Goal: Task Accomplishment & Management: Use online tool/utility

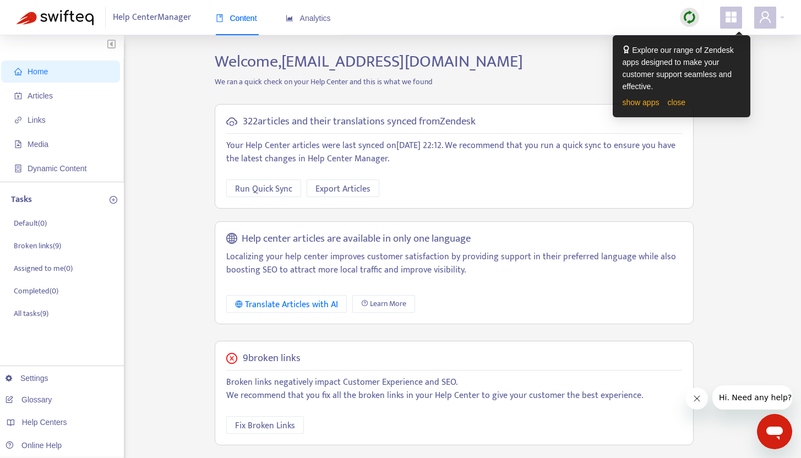
click at [522, 201] on div "322 articles and their translations synced from Zendesk Your Help Center articl…" at bounding box center [454, 156] width 479 height 105
click at [176, 17] on span "Help Center Manager" at bounding box center [152, 17] width 78 height 21
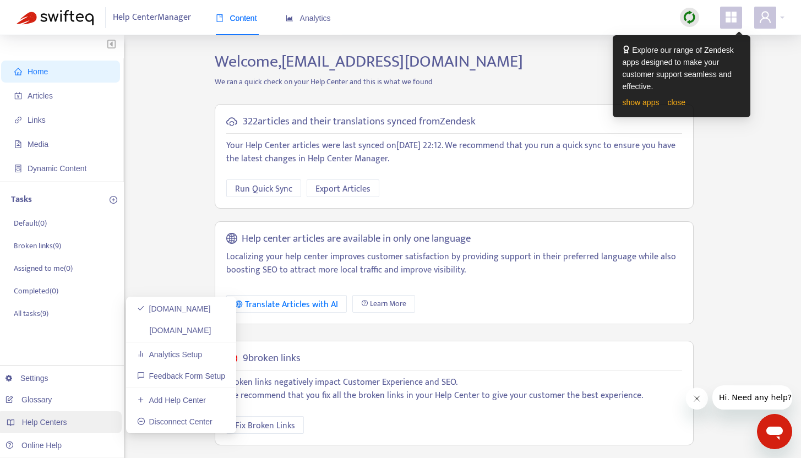
click at [42, 418] on span "Help Centers" at bounding box center [44, 422] width 45 height 9
click at [187, 401] on link "Add Help Center" at bounding box center [171, 400] width 69 height 9
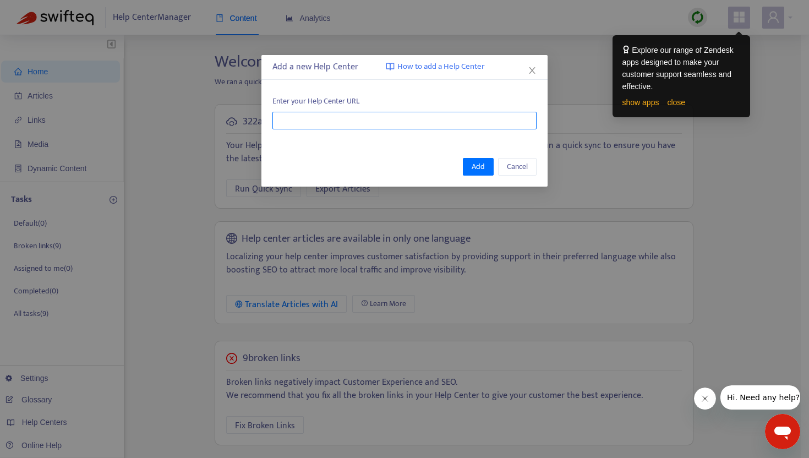
click at [368, 127] on input "text" at bounding box center [405, 121] width 264 height 18
paste input "**********"
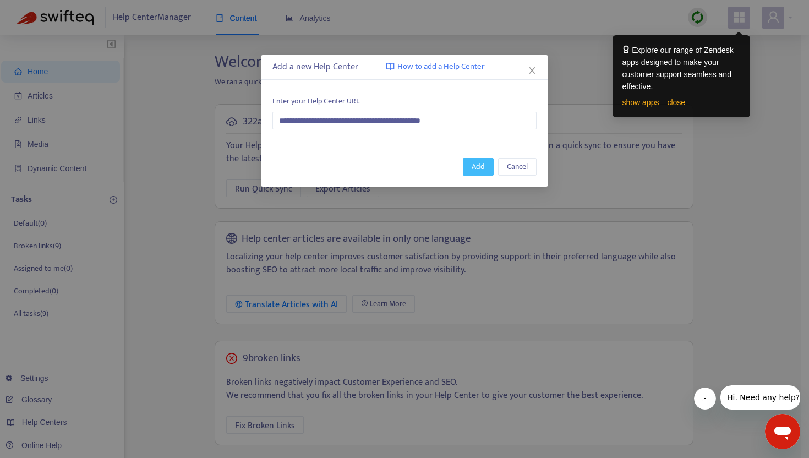
click at [481, 170] on span "Add" at bounding box center [478, 167] width 13 height 12
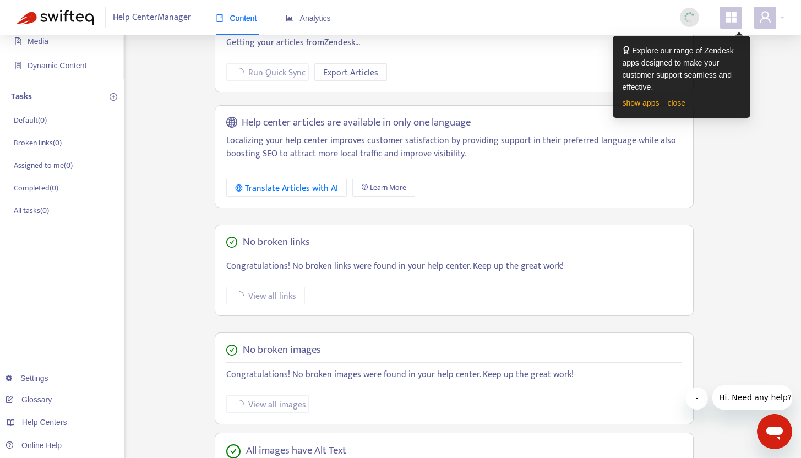
scroll to position [104, 0]
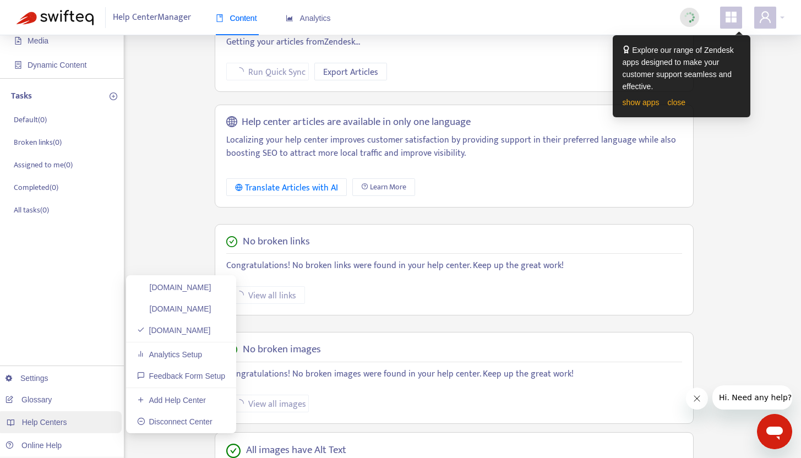
click at [68, 421] on div "Help Centers" at bounding box center [59, 422] width 125 height 22
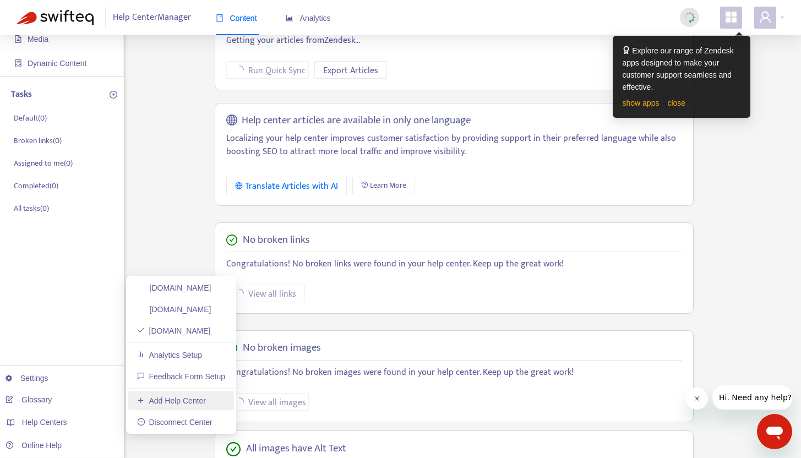
scroll to position [106, 0]
click at [159, 398] on link "Add Help Center" at bounding box center [171, 400] width 69 height 9
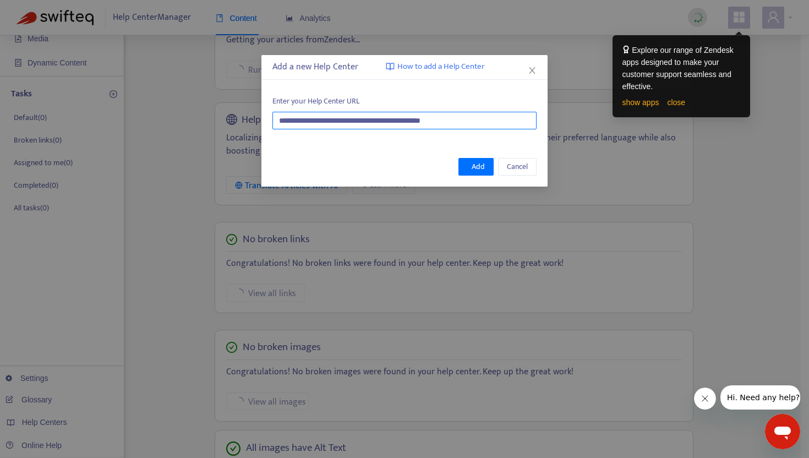
click at [384, 121] on input "**********" at bounding box center [405, 121] width 264 height 18
paste input "text"
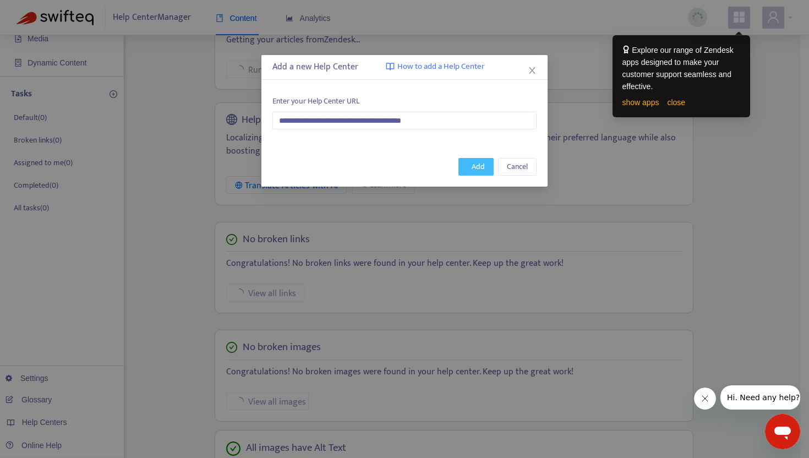
click at [480, 167] on span "Add" at bounding box center [478, 167] width 13 height 12
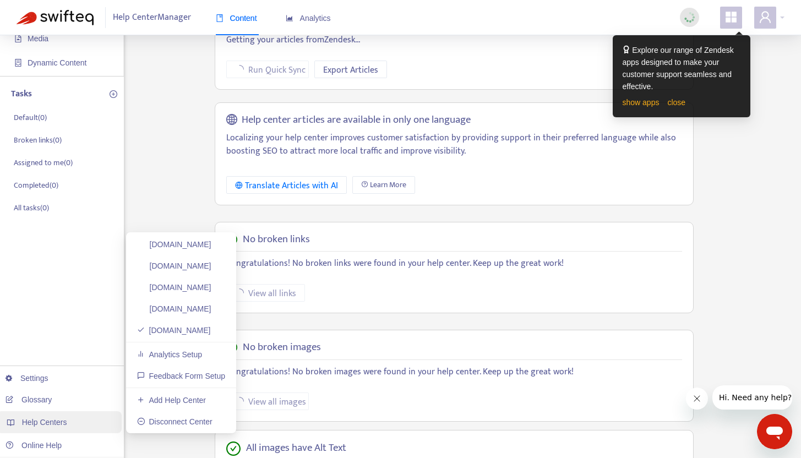
click at [61, 420] on span "Help Centers" at bounding box center [44, 422] width 45 height 9
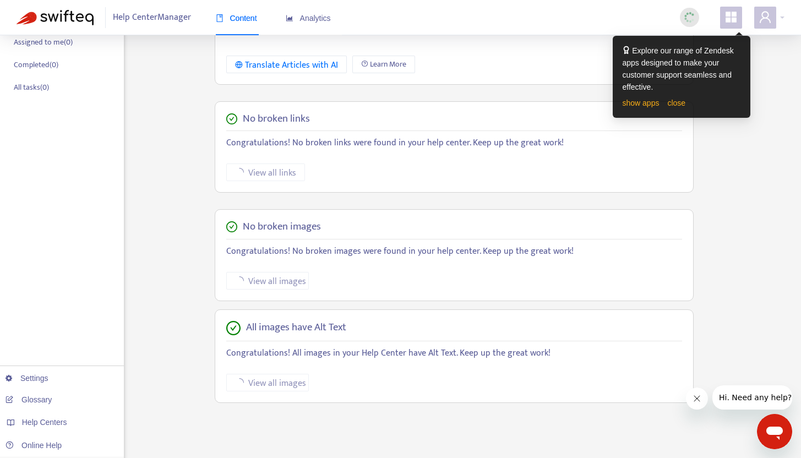
scroll to position [228, 0]
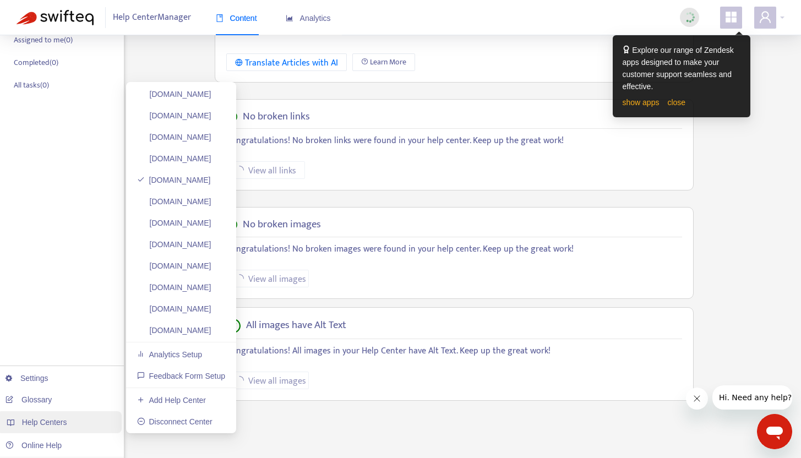
click at [73, 423] on div "Help Centers" at bounding box center [59, 422] width 125 height 22
click at [196, 396] on link "Add Help Center" at bounding box center [171, 400] width 69 height 9
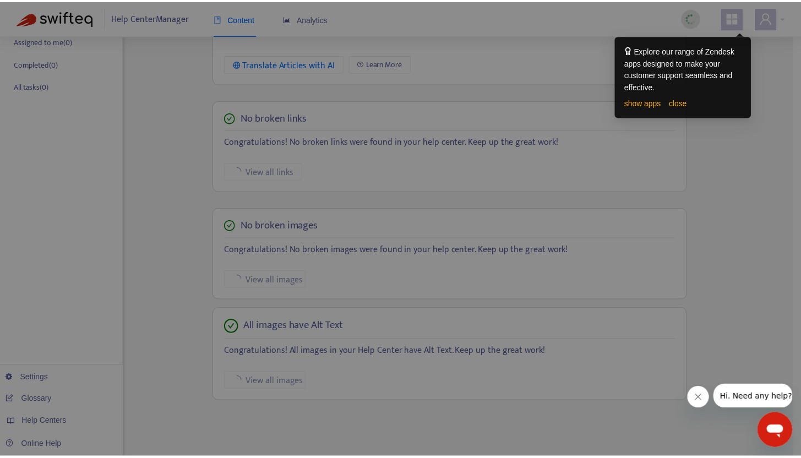
scroll to position [226, 0]
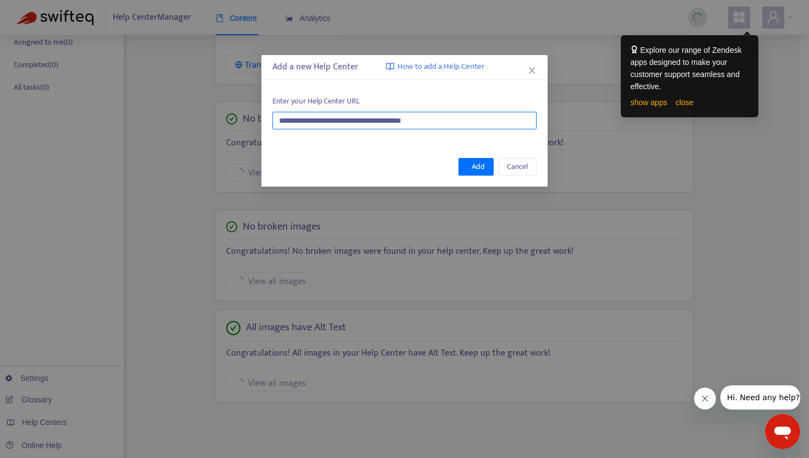
drag, startPoint x: 462, startPoint y: 121, endPoint x: 248, endPoint y: 121, distance: 214.7
click at [248, 121] on div "**********" at bounding box center [404, 229] width 809 height 458
paste input "text"
type input "**********"
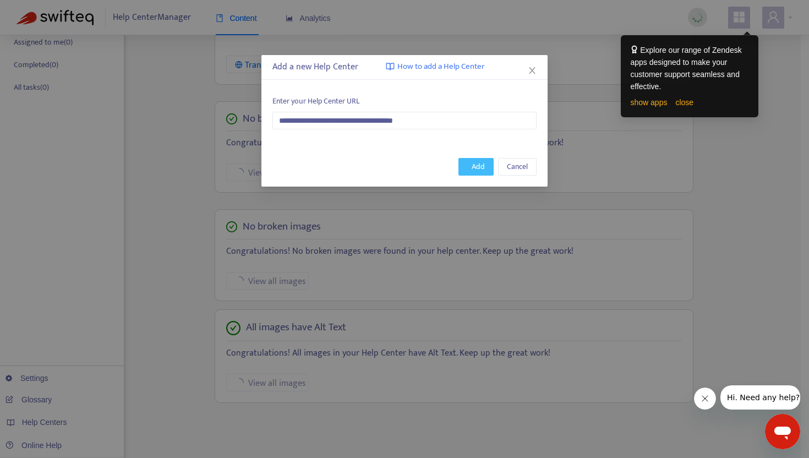
click at [474, 166] on span "Add" at bounding box center [478, 167] width 13 height 12
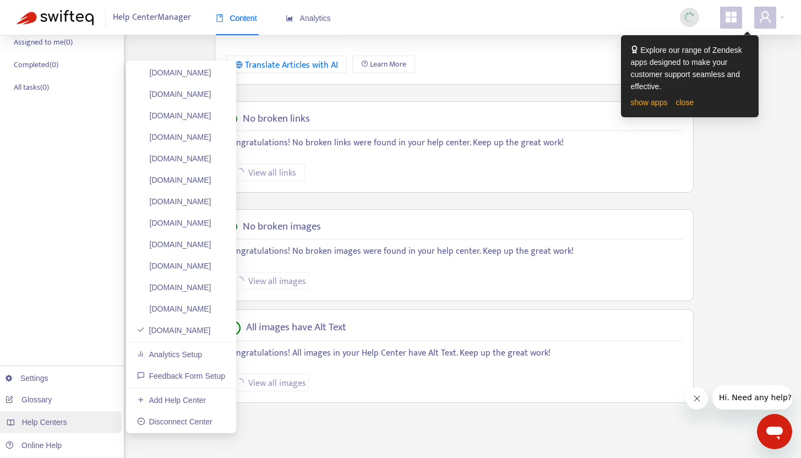
click at [53, 421] on span "Help Centers" at bounding box center [44, 422] width 45 height 9
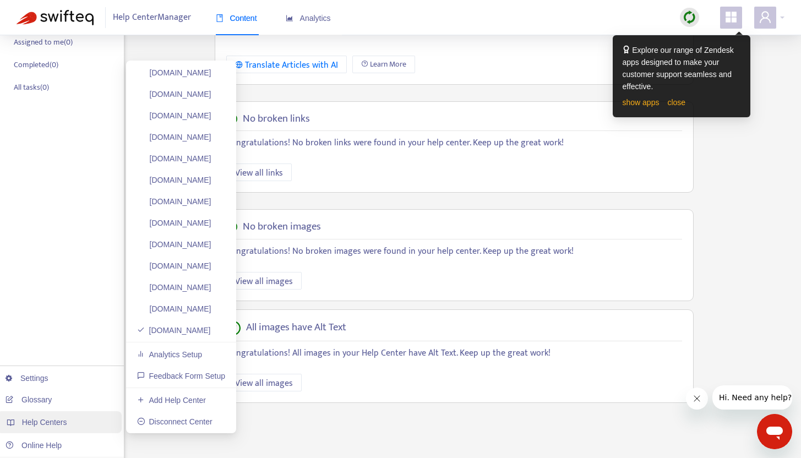
click at [59, 428] on div "Help Centers" at bounding box center [59, 422] width 125 height 22
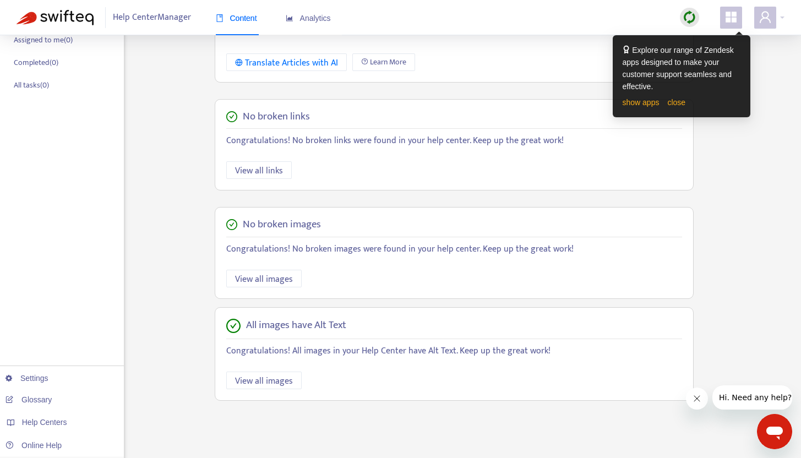
click at [500, 423] on div "Welcome, [EMAIL_ADDRESS][DOMAIN_NAME] We ran a quick check on your Help Center …" at bounding box center [454, 145] width 496 height 644
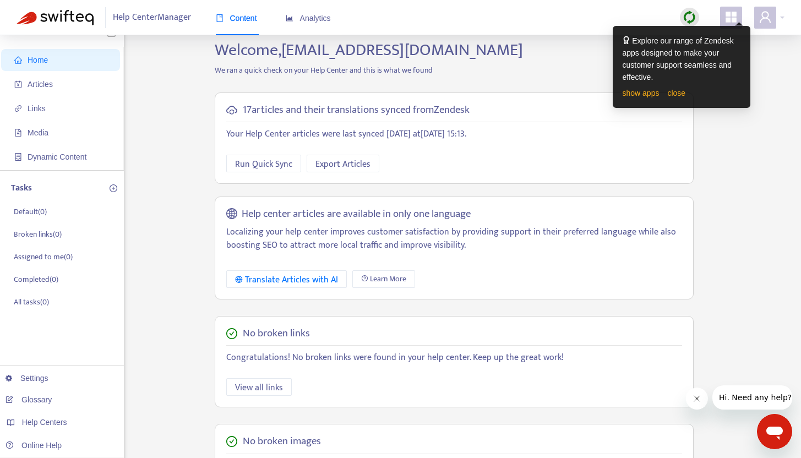
scroll to position [0, 0]
